Goal: Use online tool/utility: Utilize a website feature to perform a specific function

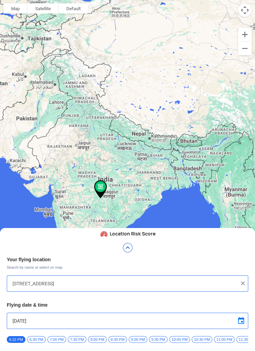
click at [222, 281] on input "[STREET_ADDRESS]" at bounding box center [125, 283] width 225 height 8
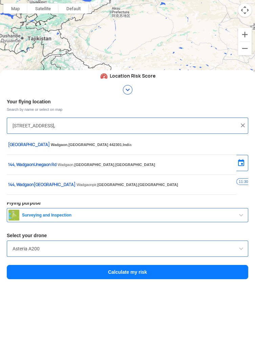
type input "144,"
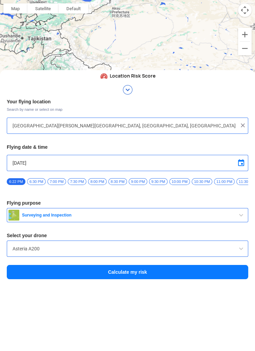
type input "[STREET_ADDRESS][PERSON_NAME][PERSON_NAME]"
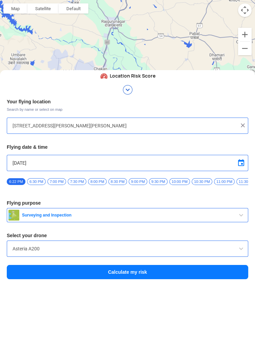
click at [217, 162] on input "[DATE]" at bounding box center [128, 163] width 230 height 8
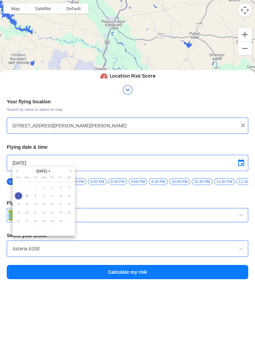
click at [35, 196] on span "7" at bounding box center [35, 196] width 8 height 8
type input "[DATE]"
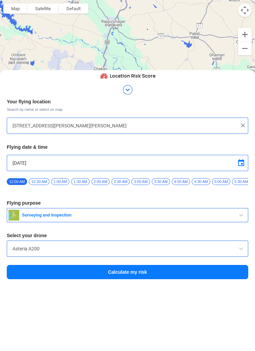
click at [82, 217] on span "Surveying and Inspection" at bounding box center [128, 214] width 218 height 5
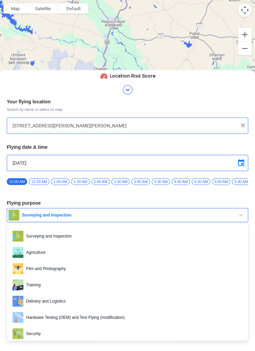
click at [73, 271] on span "Film and Photography" at bounding box center [132, 268] width 219 height 11
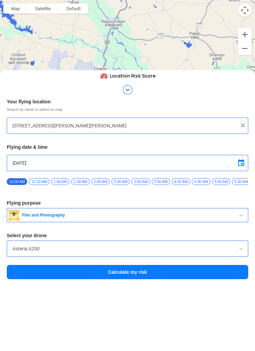
click at [69, 250] on input "Asteria A200" at bounding box center [128, 248] width 230 height 8
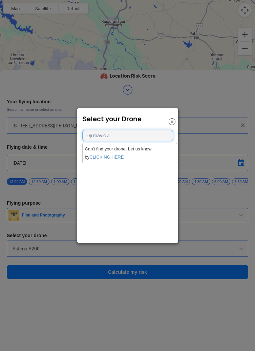
type input "[PERSON_NAME]"
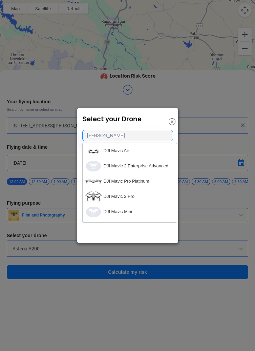
click at [106, 192] on li "DJI Mavic 2 Pro" at bounding box center [130, 196] width 94 height 15
type input "DJI Mavic 2 Pro"
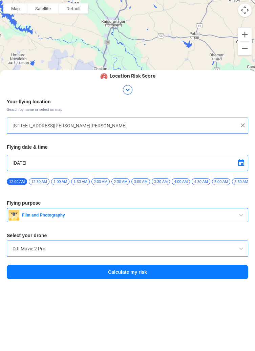
click at [224, 162] on input "[DATE]" at bounding box center [128, 163] width 230 height 8
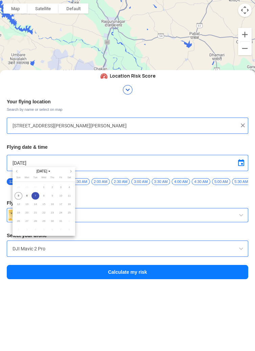
click at [70, 195] on span "11" at bounding box center [69, 196] width 8 height 8
click at [19, 205] on span "12" at bounding box center [19, 204] width 8 height 8
click at [19, 195] on span "5" at bounding box center [19, 196] width 8 height 8
type input "[DATE]"
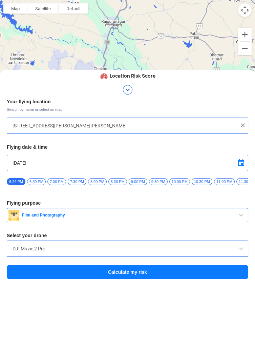
click at [179, 181] on span "10:00 PM" at bounding box center [179, 181] width 21 height 7
click at [139, 180] on span "9:00 PM" at bounding box center [138, 181] width 19 height 7
click at [125, 271] on button "Calculate my risk" at bounding box center [127, 272] width 241 height 14
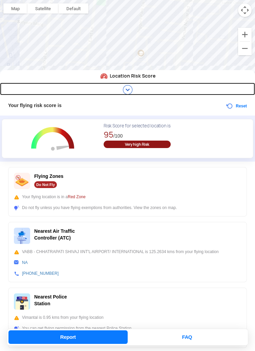
click at [128, 93] on img at bounding box center [127, 89] width 11 height 11
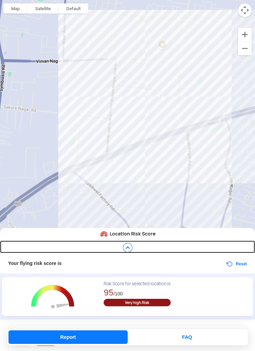
click at [129, 242] on link at bounding box center [127, 246] width 255 height 13
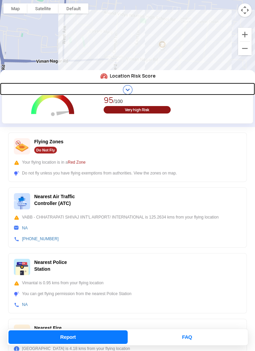
scroll to position [34, 0]
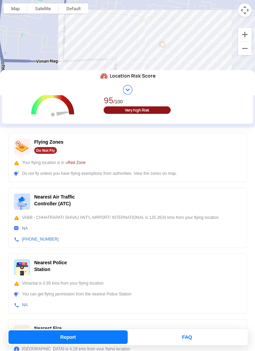
click at [161, 171] on div "Do not fly unless you have flying exemptions from authorities. View the zones o…" at bounding box center [127, 173] width 227 height 6
